Goal: Information Seeking & Learning: Learn about a topic

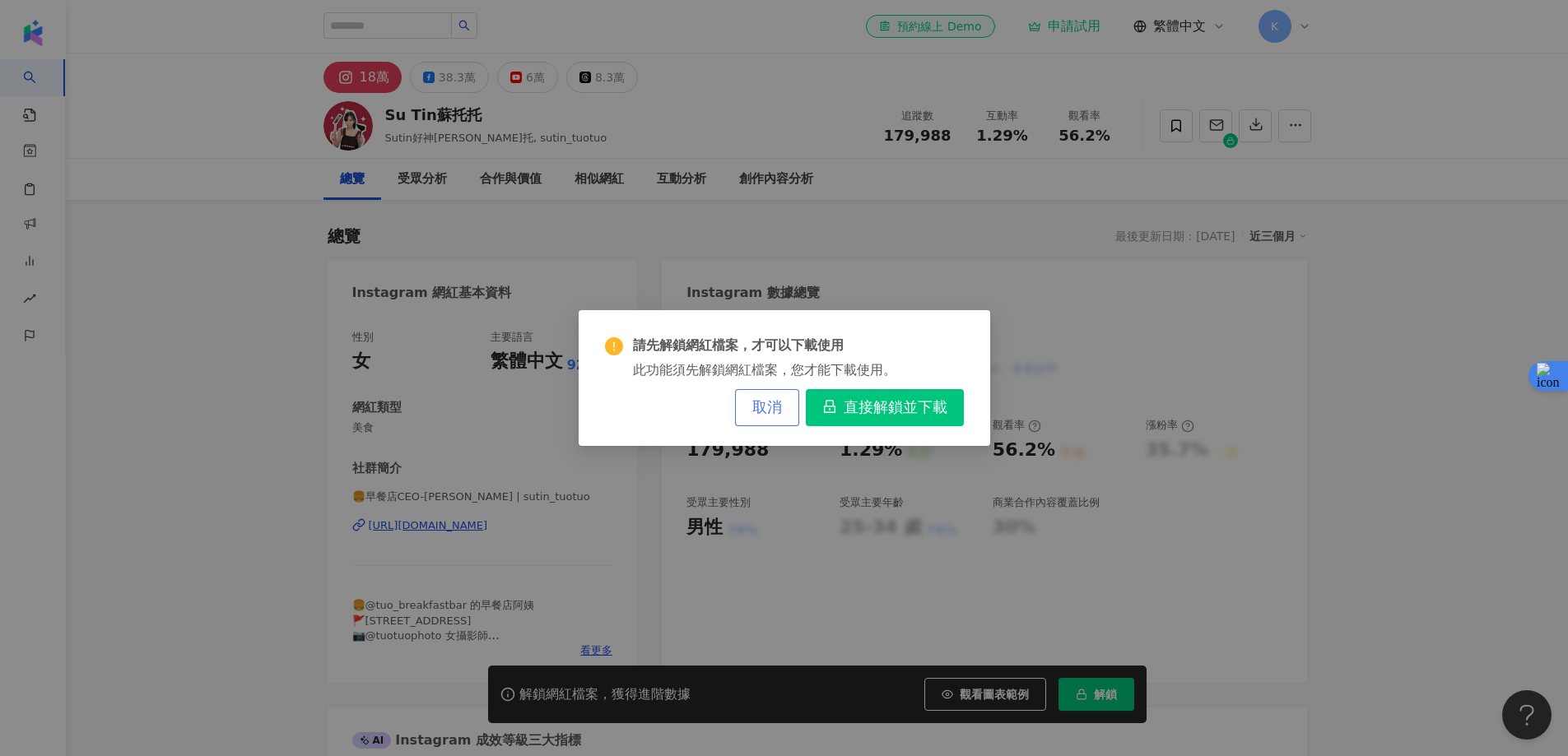
click at [765, 410] on span "取消" at bounding box center [767, 408] width 30 height 18
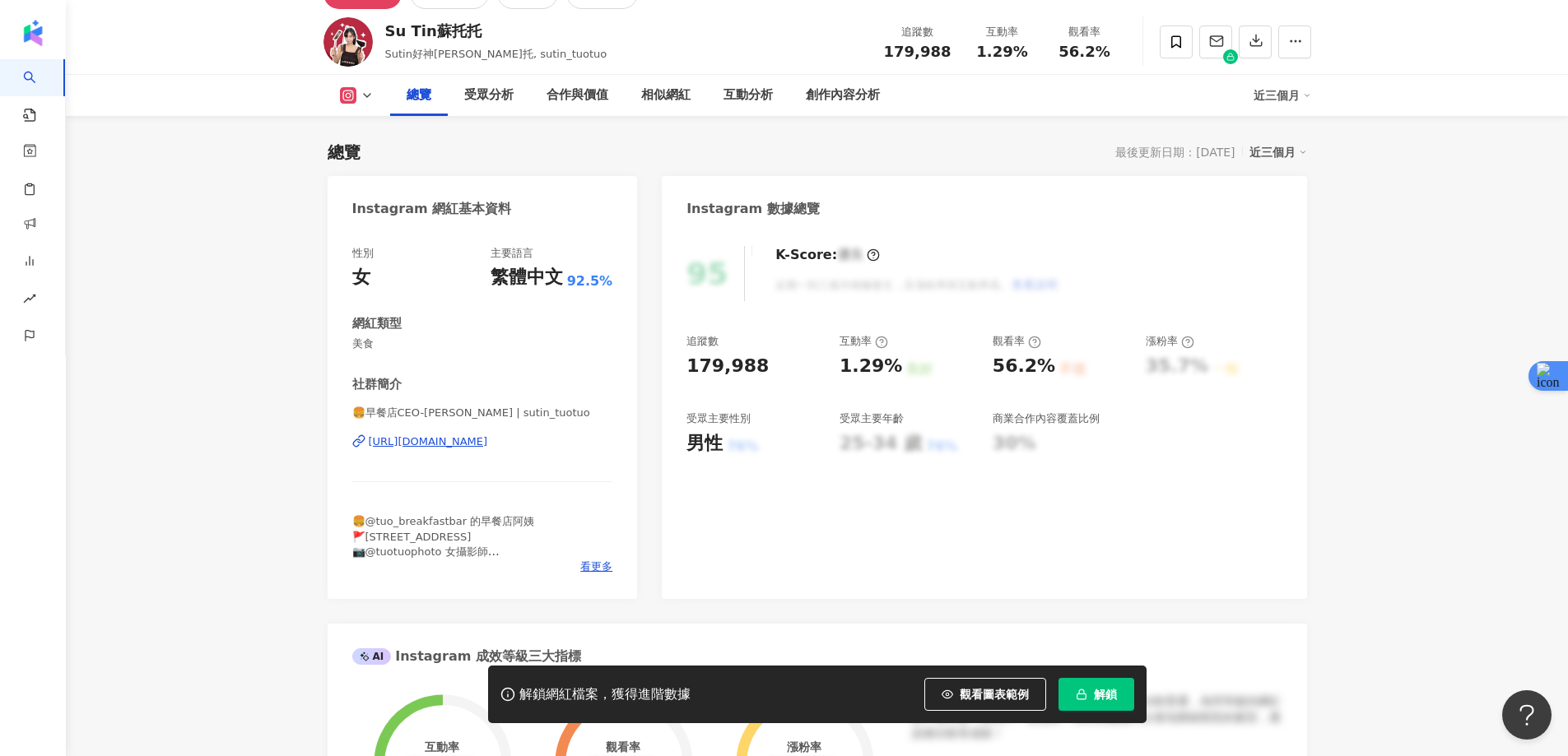
scroll to position [330, 0]
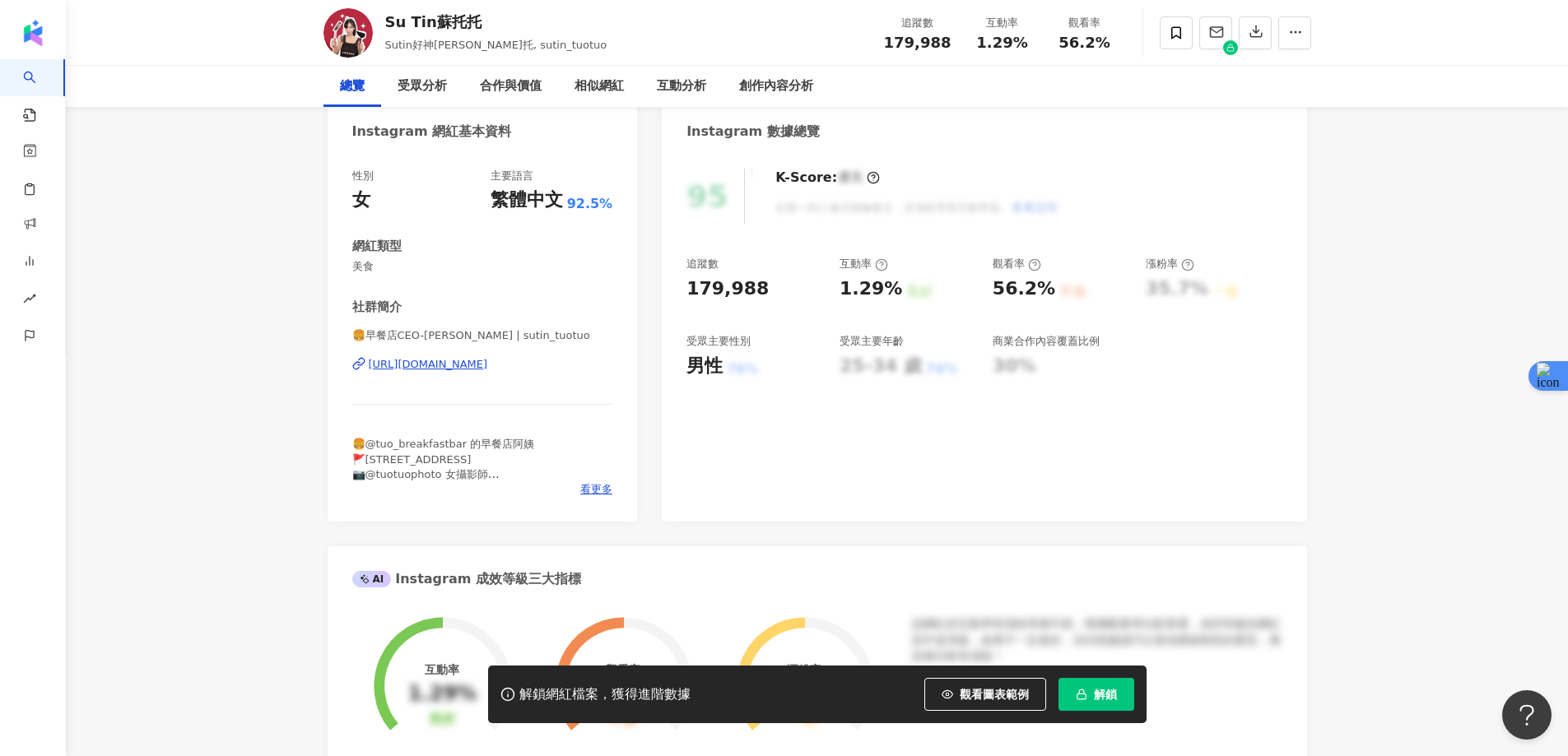
scroll to position [0, 0]
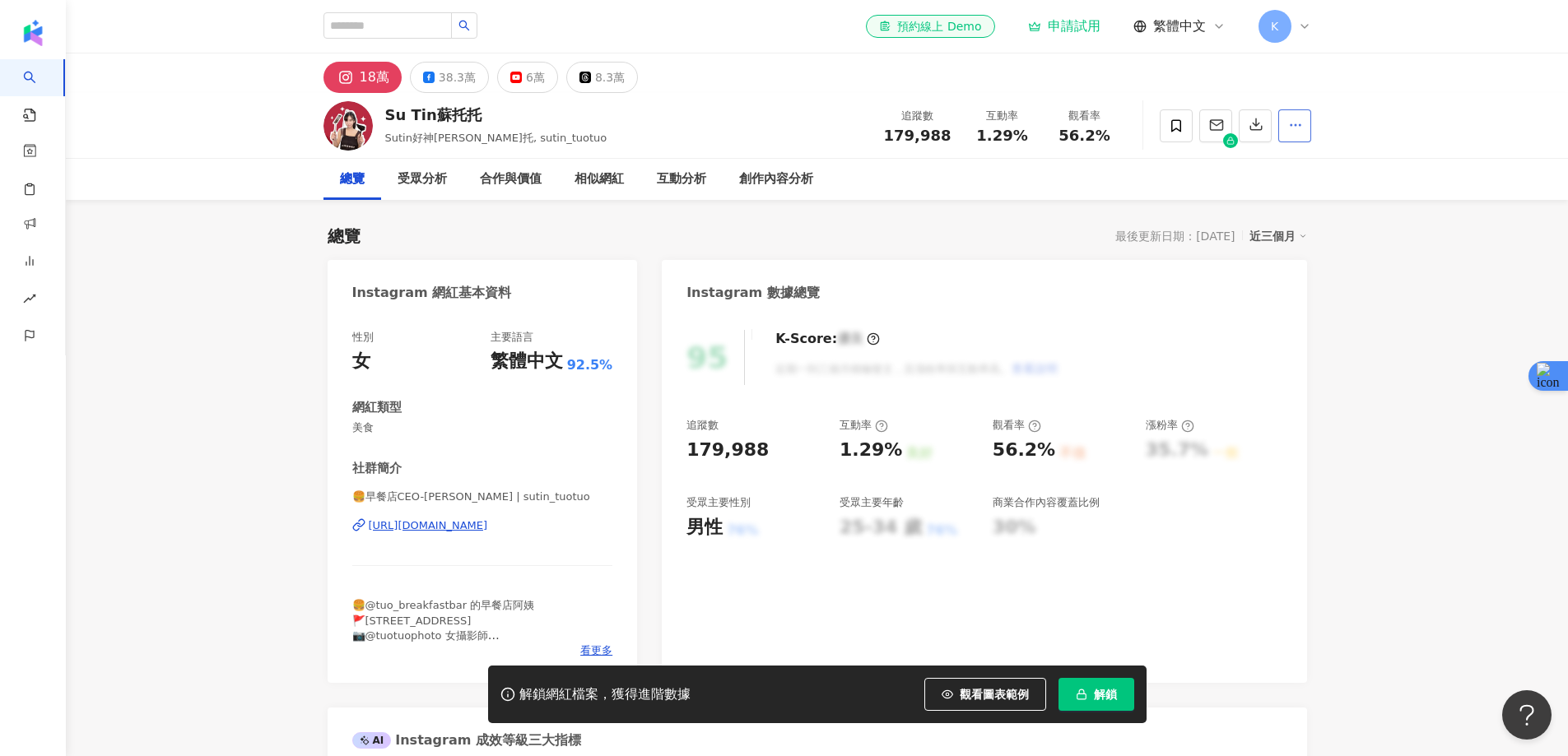
click at [1300, 122] on icon "button" at bounding box center [1294, 125] width 14 height 14
click at [1268, 166] on span "查看合作資訊" at bounding box center [1262, 165] width 69 height 18
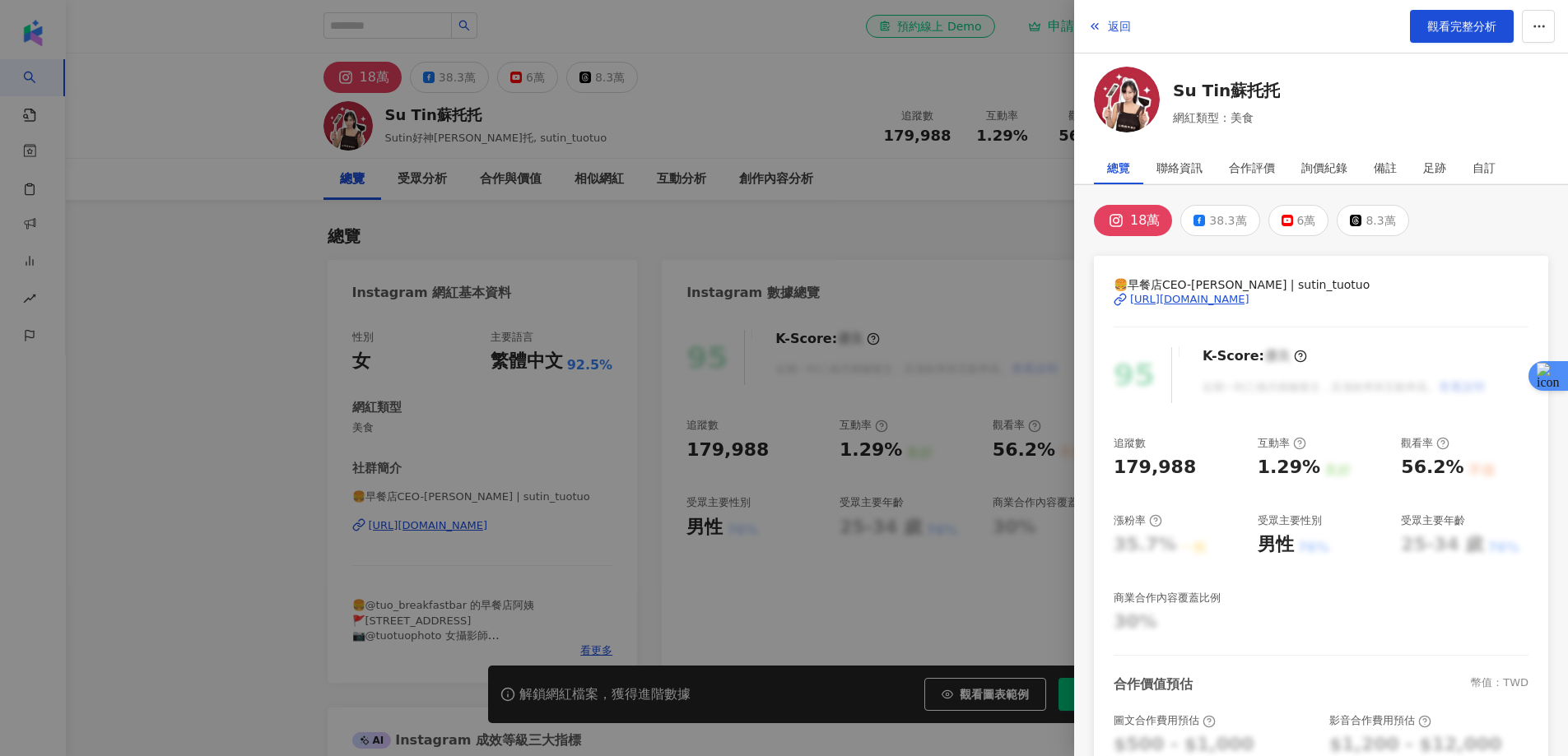
click at [976, 225] on div at bounding box center [784, 378] width 1568 height 756
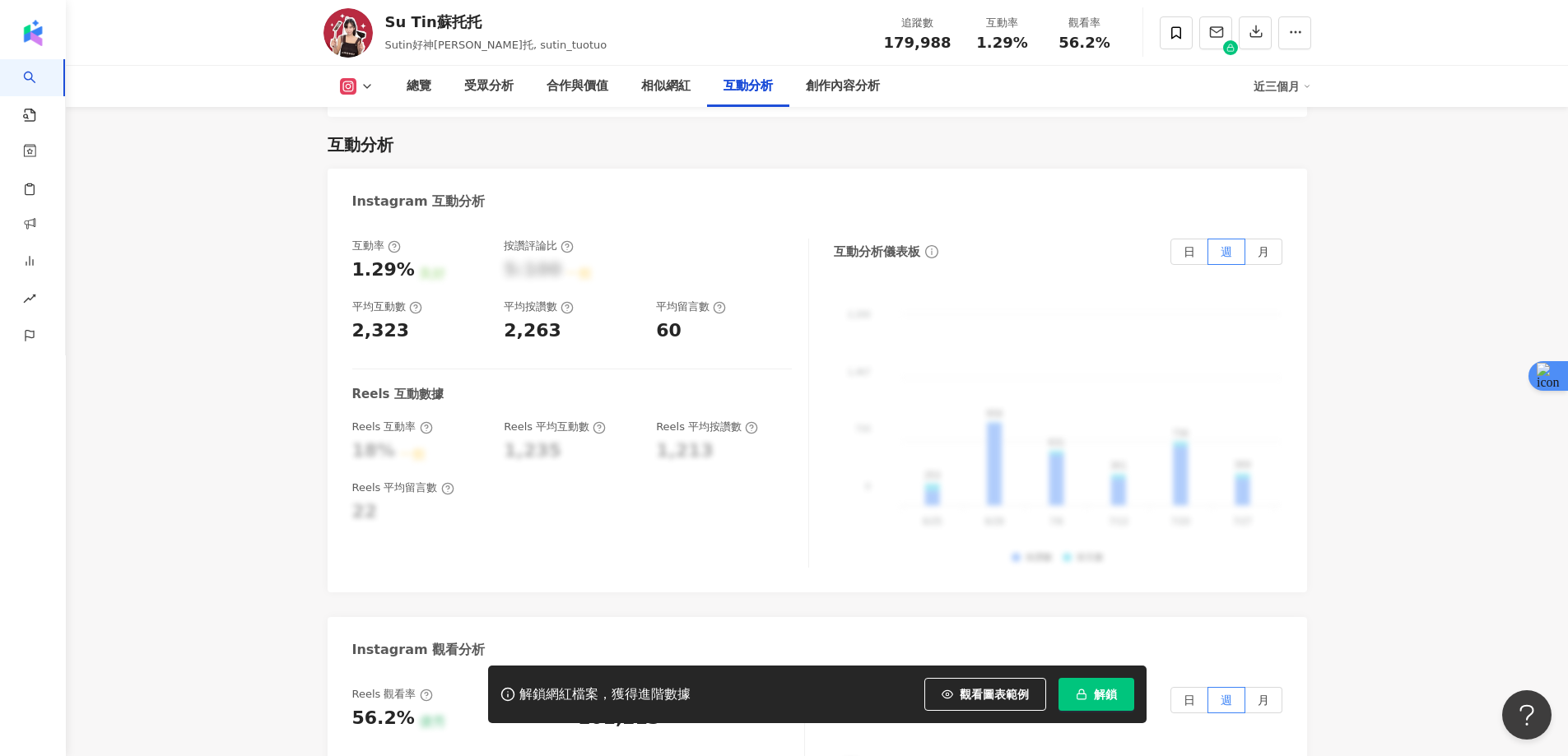
scroll to position [3209, 0]
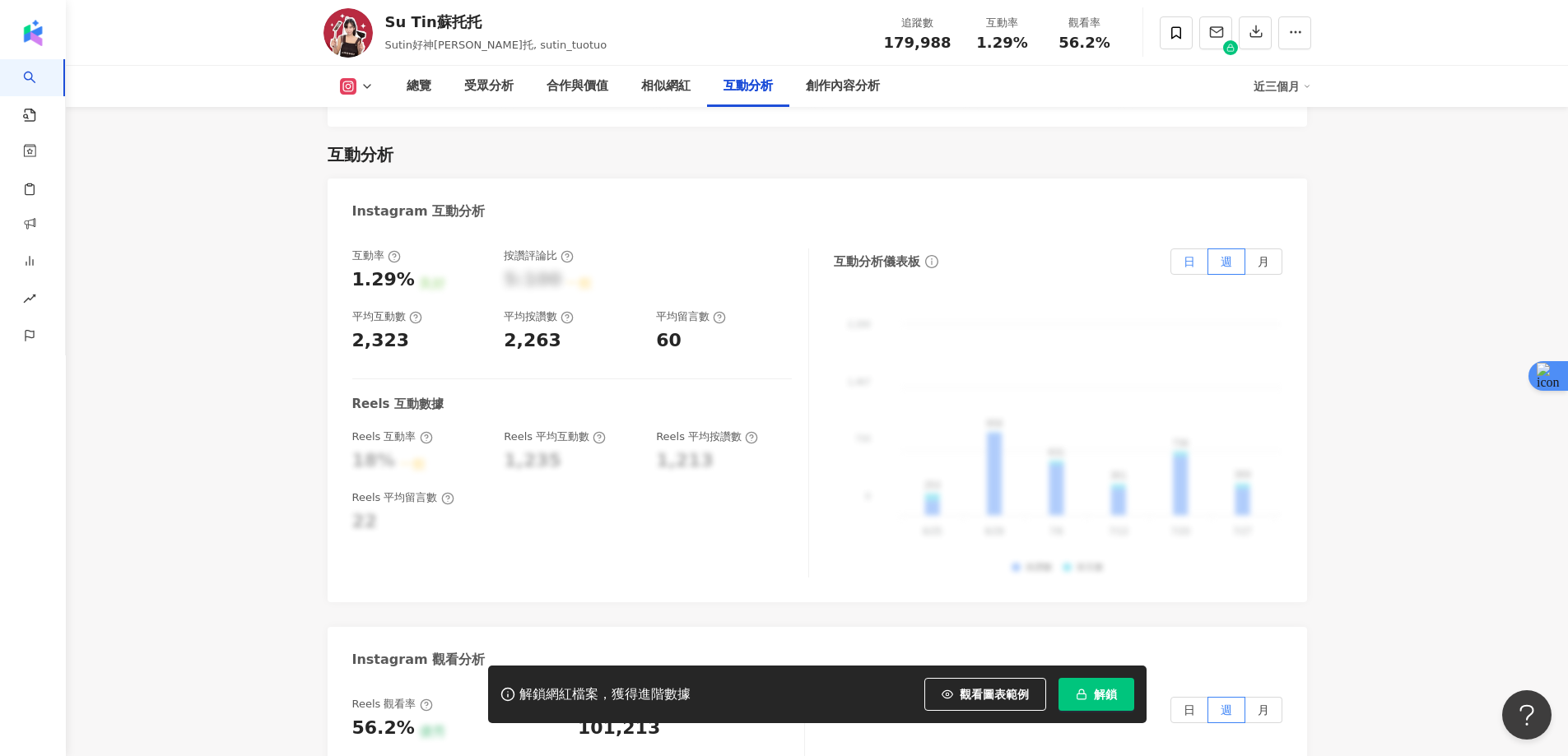
click at [1179, 249] on label "日" at bounding box center [1189, 262] width 38 height 26
click at [1231, 255] on span "週" at bounding box center [1227, 262] width 12 height 14
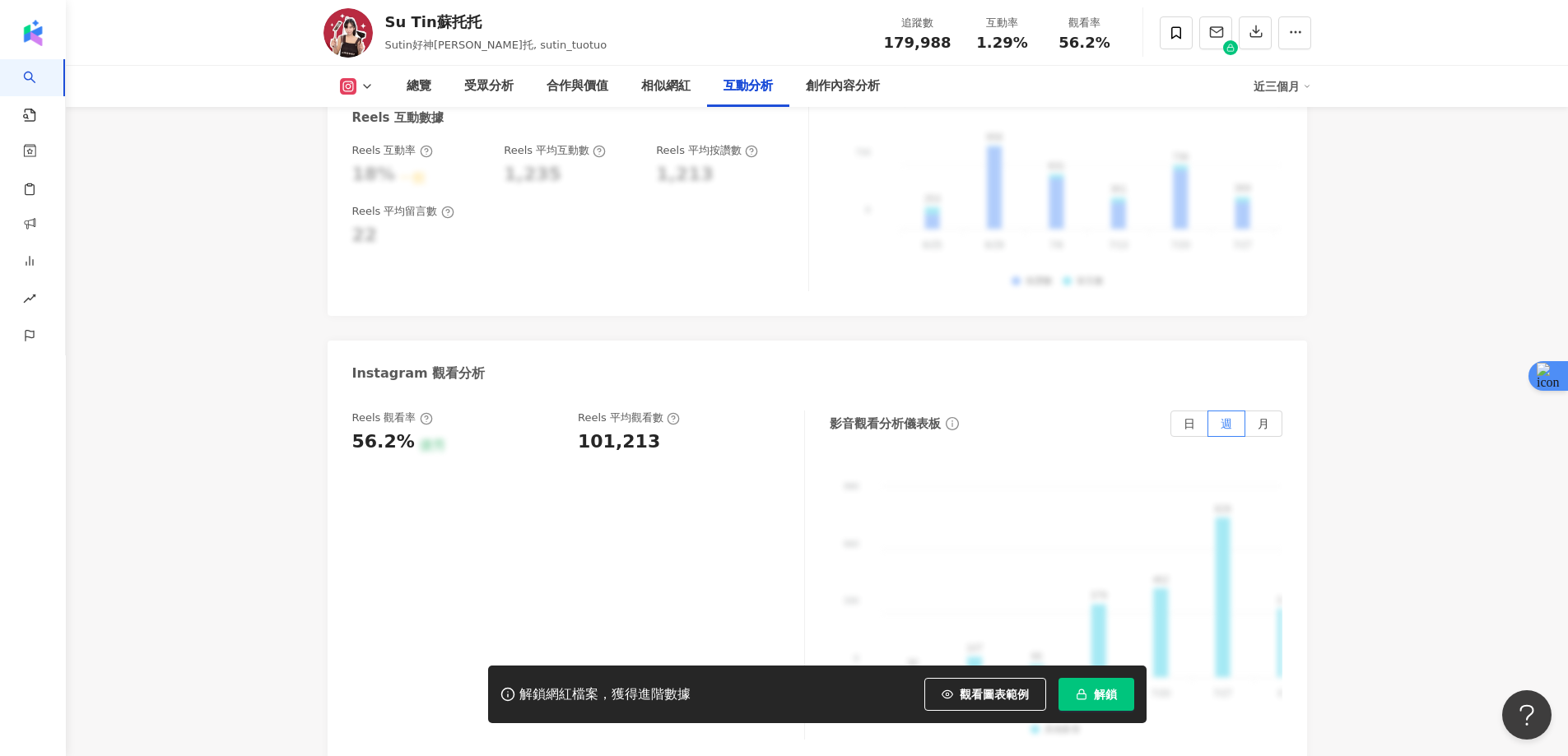
scroll to position [3525, 0]
